Goal: Answer question/provide support: Answer question/provide support

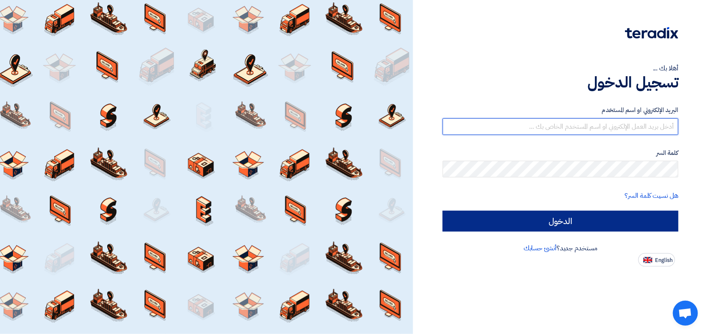
type input "[EMAIL_ADDRESS][DOMAIN_NAME]"
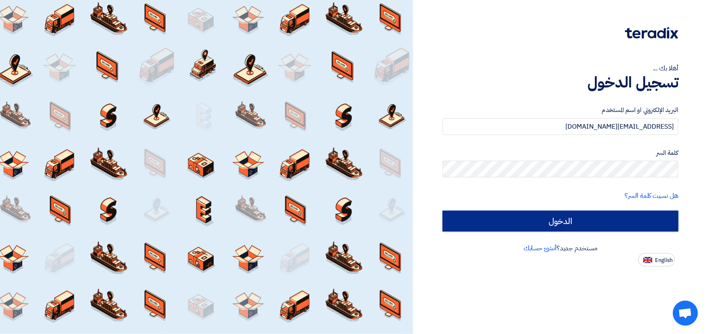
click at [500, 228] on input "الدخول" at bounding box center [560, 221] width 236 height 21
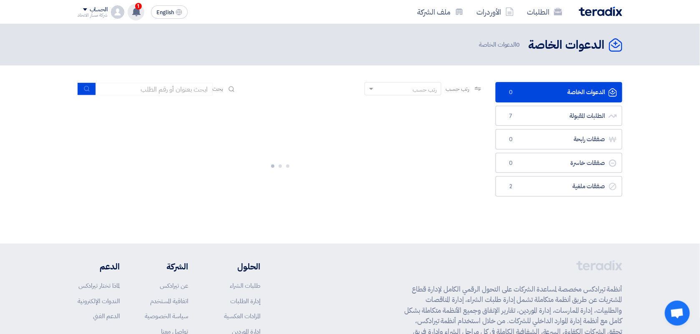
click at [134, 15] on use at bounding box center [136, 11] width 8 height 9
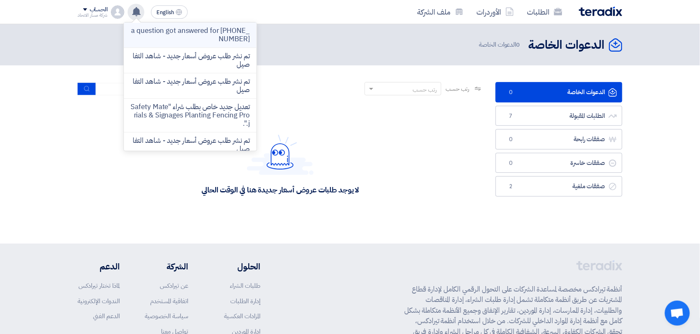
click at [165, 39] on p "a question got answered for [PHONE_NUMBER]" at bounding box center [190, 35] width 119 height 17
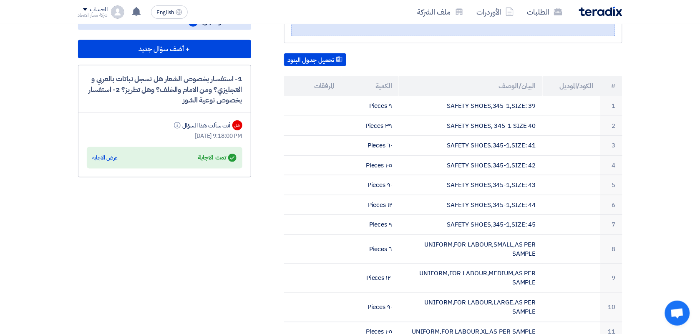
scroll to position [209, 0]
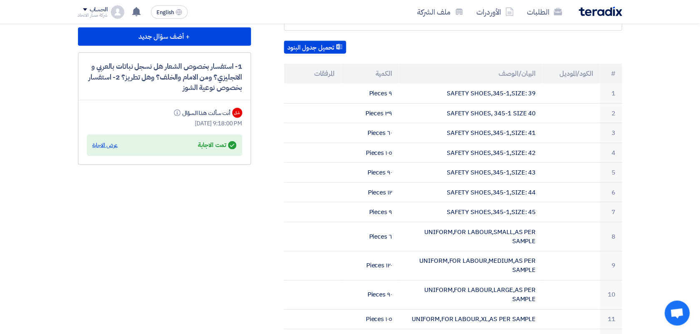
click at [113, 142] on div "عرض الاجابة" at bounding box center [105, 145] width 25 height 8
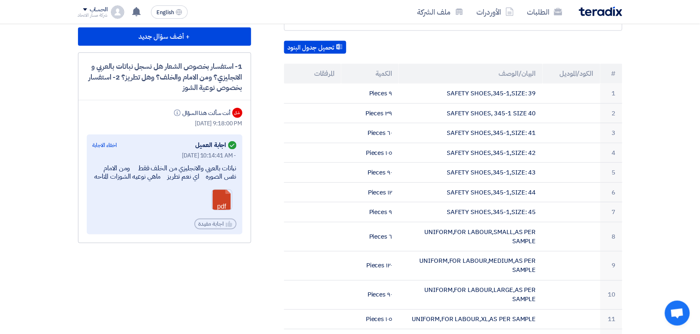
click at [226, 214] on link at bounding box center [245, 215] width 67 height 50
click at [50, 132] on section "[PHONE_NUMBER] بيانات العميل [PERSON_NAME] Purchases, Nabatat for contracting, …" at bounding box center [350, 333] width 700 height 860
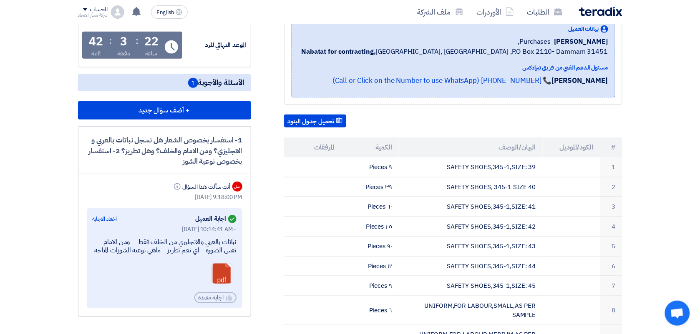
scroll to position [167, 0]
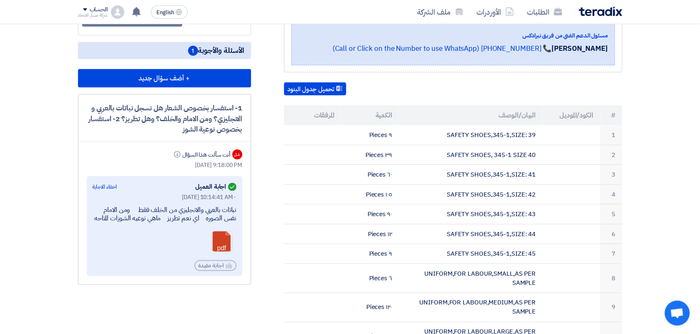
click at [228, 213] on div "نباتات بالعربي والانجليزي من الخلف فقط ومن الامام نفس الصوره اي نعم تطريز ماهي …" at bounding box center [165, 215] width 144 height 18
drag, startPoint x: 228, startPoint y: 213, endPoint x: 209, endPoint y: 210, distance: 18.6
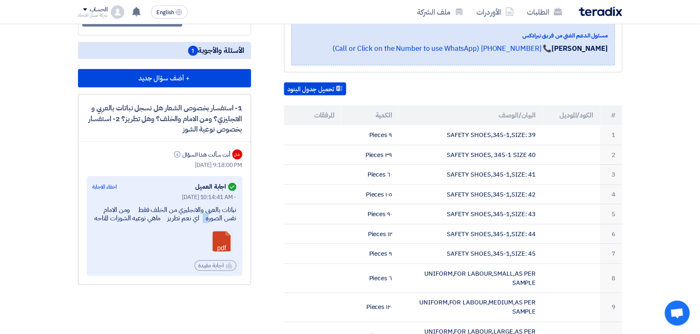
drag, startPoint x: 209, startPoint y: 210, endPoint x: 186, endPoint y: 221, distance: 25.7
click at [203, 217] on div "نباتات بالعربي والانجليزي من الخلف فقط ومن الامام نفس الصوره اي نعم تطريز ماهي …" at bounding box center [165, 215] width 144 height 18
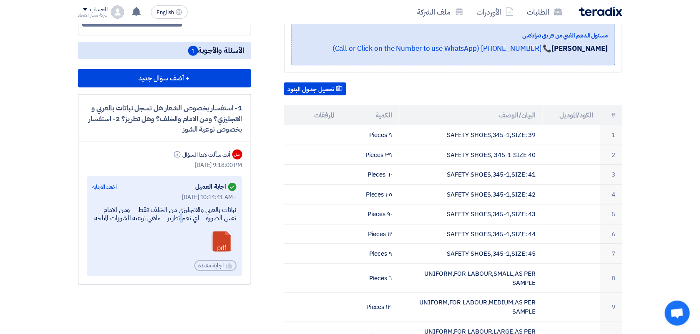
drag, startPoint x: 203, startPoint y: 217, endPoint x: 204, endPoint y: 228, distance: 11.3
drag, startPoint x: 236, startPoint y: 207, endPoint x: 247, endPoint y: 185, distance: 24.8
click at [247, 185] on div "1- استفسار بخصوص الشعار هل نسجل نباتات بالعربي و الانجليزي؟ ومن [DEMOGRAPHIC_DA…" at bounding box center [164, 189] width 173 height 191
drag, startPoint x: 247, startPoint y: 185, endPoint x: 239, endPoint y: 210, distance: 26.4
click at [239, 210] on div "Answered اجابة العميل اخفاء الاجابة [DATE] 10:14:41 AM - نباتات بالعربي والانجل…" at bounding box center [165, 226] width 156 height 101
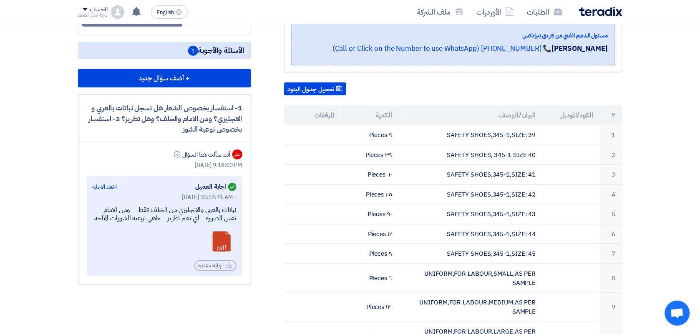
click at [236, 209] on div "نباتات بالعربي والانجليزي من الخلف فقط ومن الامام نفس الصوره اي نعم تطريز ماهي …" at bounding box center [165, 215] width 144 height 18
drag, startPoint x: 236, startPoint y: 209, endPoint x: 222, endPoint y: 225, distance: 21.6
click at [222, 224] on div "نباتات بالعربي والانجليزي من الخلف فقط ومن الامام نفس الصوره اي نعم تطريز ماهي …" at bounding box center [165, 215] width 144 height 18
drag, startPoint x: 222, startPoint y: 225, endPoint x: 225, endPoint y: 208, distance: 17.8
click at [225, 211] on div "نباتات بالعربي والانجليزي من الخلف فقط ومن الامام نفس الصوره اي نعم تطريز ماهي …" at bounding box center [165, 215] width 144 height 18
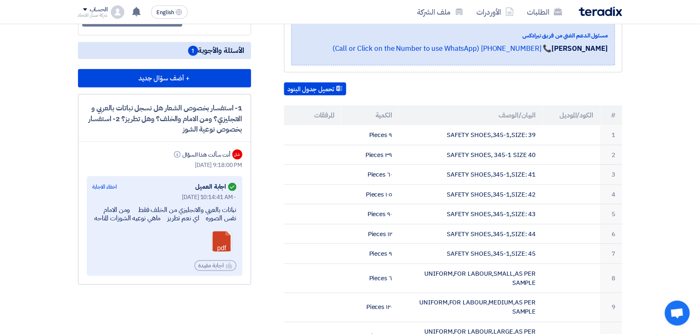
click at [225, 211] on div "نباتات بالعربي والانجليزي من الخلف فقط ومن الامام نفس الصوره اي نعم تطريز ماهي …" at bounding box center [165, 215] width 144 height 18
drag, startPoint x: 225, startPoint y: 211, endPoint x: 208, endPoint y: 217, distance: 18.7
click at [224, 216] on div "نباتات بالعربي والانجليزي من الخلف فقط ومن الامام نفس الصوره اي نعم تطريز ماهي …" at bounding box center [165, 215] width 144 height 18
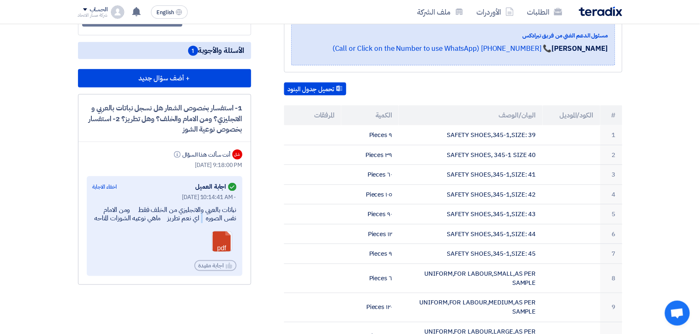
click at [224, 216] on div "نباتات بالعربي والانجليزي من الخلف فقط ومن الامام نفس الصوره اي نعم تطريز ماهي …" at bounding box center [165, 215] width 144 height 18
